Goal: Transaction & Acquisition: Purchase product/service

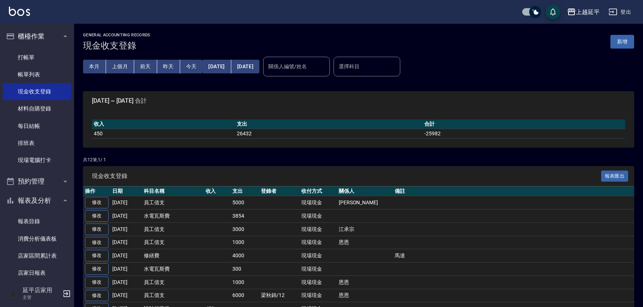
scroll to position [8, 0]
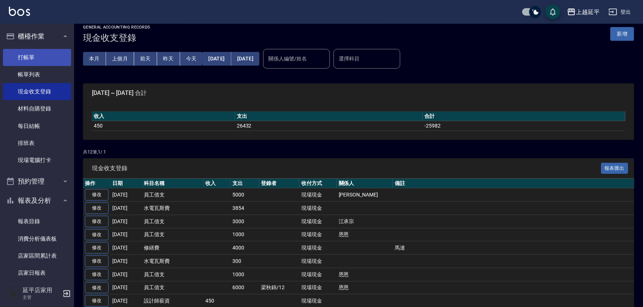
click at [34, 52] on link "打帳單" at bounding box center [37, 57] width 68 height 17
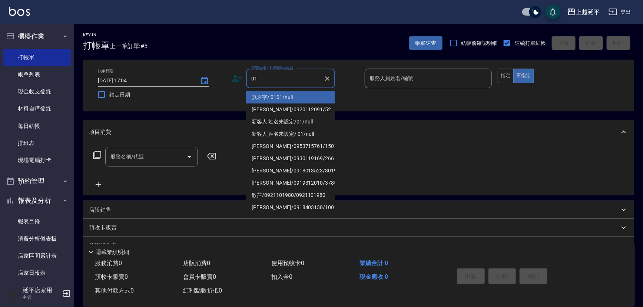
click at [299, 96] on li "無名字/ 0101/null" at bounding box center [290, 97] width 89 height 12
type input "無名字/ 0101/null"
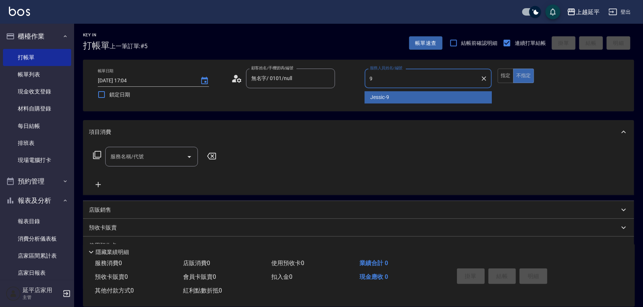
click at [388, 100] on span "Jessic -9" at bounding box center [380, 97] width 19 height 8
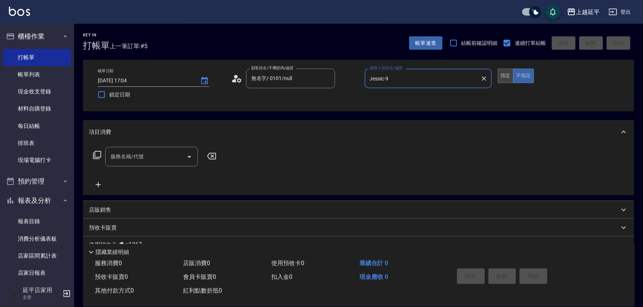
type input "Jessic-9"
click at [507, 74] on button "指定" at bounding box center [506, 76] width 16 height 14
click at [155, 157] on input "服務名稱/代號" at bounding box center [146, 156] width 75 height 13
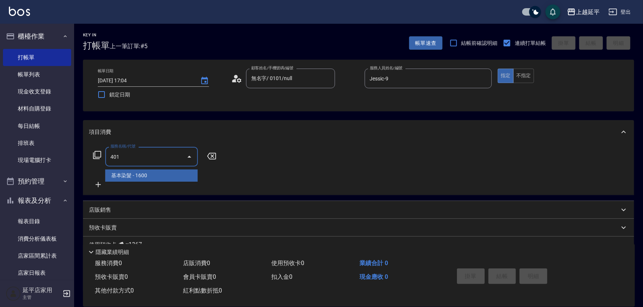
click at [159, 170] on span "基本染髮 - 1600" at bounding box center [151, 175] width 93 height 12
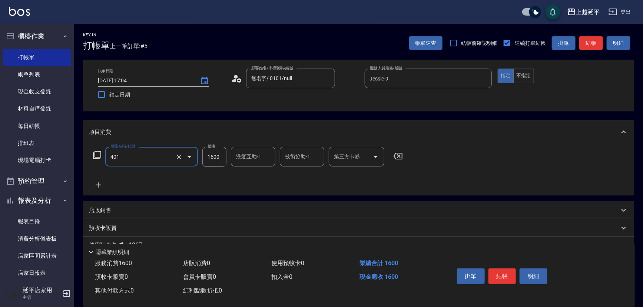
type input "基本染髮(401)"
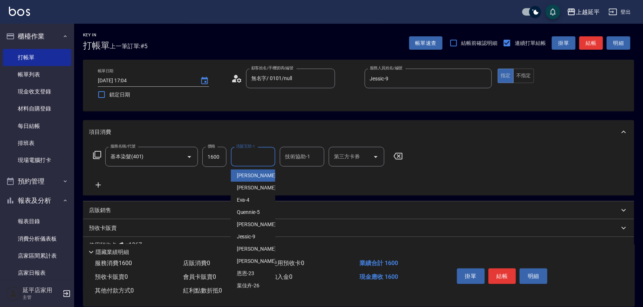
click at [248, 158] on input "洗髮互助-1" at bounding box center [253, 156] width 38 height 13
drag, startPoint x: 366, startPoint y: 198, endPoint x: 355, endPoint y: 204, distance: 12.5
click at [365, 199] on div "項目消費 服務名稱/代號 基本染髮(401) 服務名稱/代號 價格 1600 價格 洗髮互助-1 洗髮互助-1 技術協助-1 技術協助-1 第三方卡券 第三方…" at bounding box center [358, 206] width 551 height 172
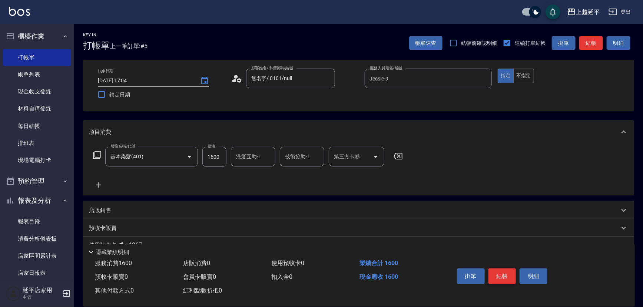
click at [497, 272] on button "結帳" at bounding box center [503, 277] width 28 height 16
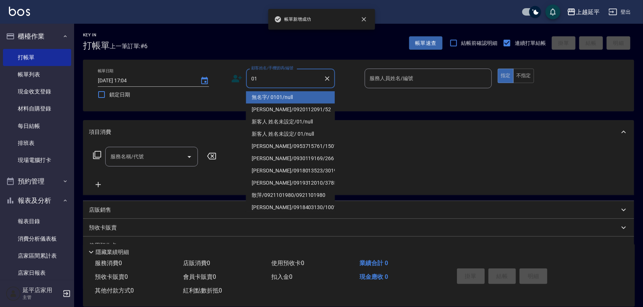
click at [280, 96] on li "無名字/ 0101/null" at bounding box center [290, 97] width 89 height 12
type input "無名字/ 0101/null"
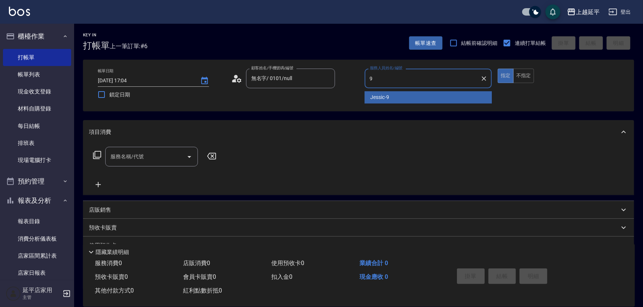
click at [389, 93] on span "Jessic -9" at bounding box center [380, 97] width 19 height 8
click at [159, 148] on div "服務名稱/代號" at bounding box center [151, 157] width 93 height 20
type input "Jessic-9"
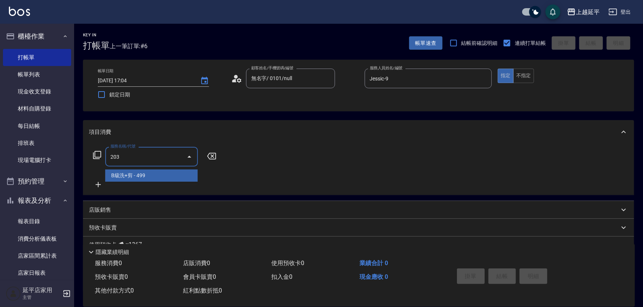
click at [157, 177] on span "B級洗+剪 - 499" at bounding box center [151, 175] width 93 height 12
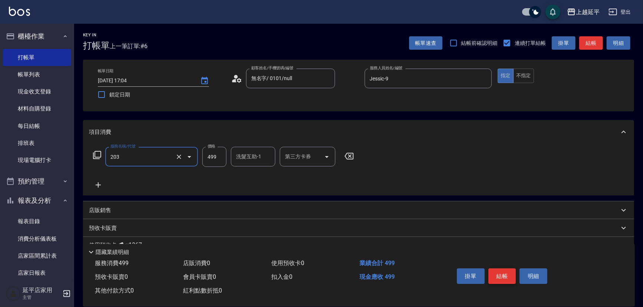
type input "B級洗+剪(203)"
click at [501, 276] on button "結帳" at bounding box center [503, 277] width 28 height 16
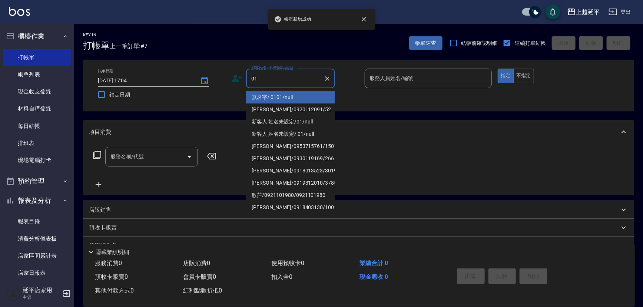
click at [287, 100] on li "無名字/ 0101/null" at bounding box center [290, 97] width 89 height 12
type input "無名字/ 0101/null"
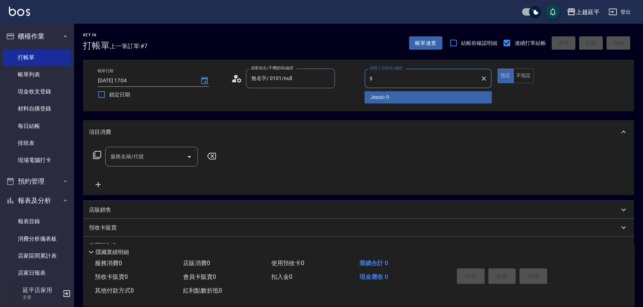
click at [384, 95] on span "Jessic -9" at bounding box center [380, 97] width 19 height 8
type input "Jessic-9"
click at [126, 158] on input "服務名稱/代號" at bounding box center [146, 156] width 75 height 13
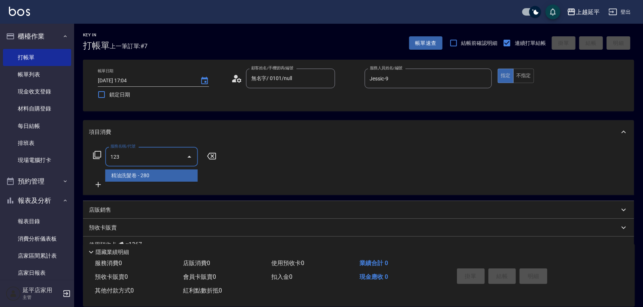
click at [149, 177] on span "精油洗髮卷 - 280" at bounding box center [151, 175] width 93 height 12
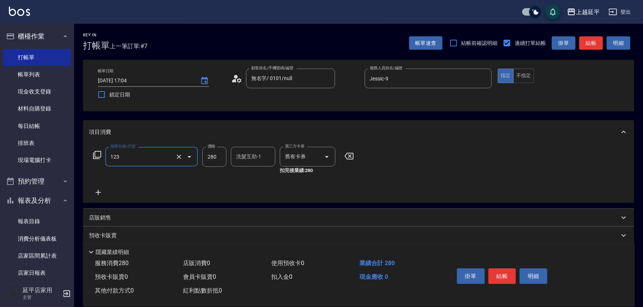
type input "精油洗髮卷(123)"
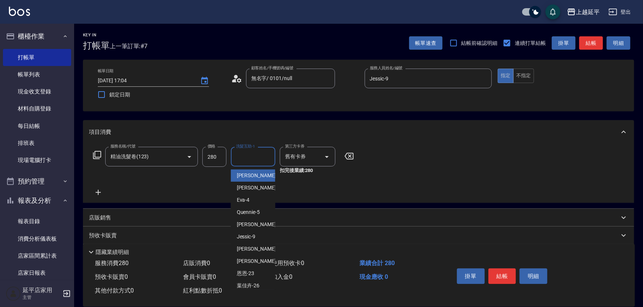
click at [243, 159] on input "洗髮互助-1" at bounding box center [253, 156] width 38 height 13
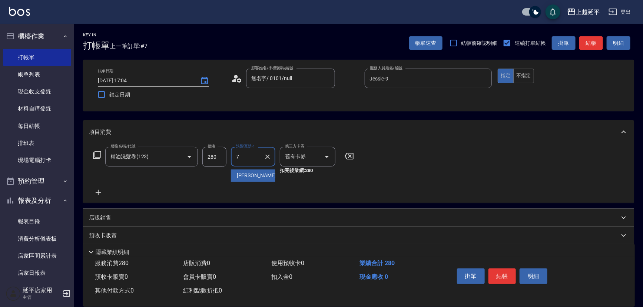
click at [250, 176] on span "[PERSON_NAME] -7" at bounding box center [259, 176] width 44 height 8
type input "[PERSON_NAME]-7"
click at [502, 278] on button "結帳" at bounding box center [503, 277] width 28 height 16
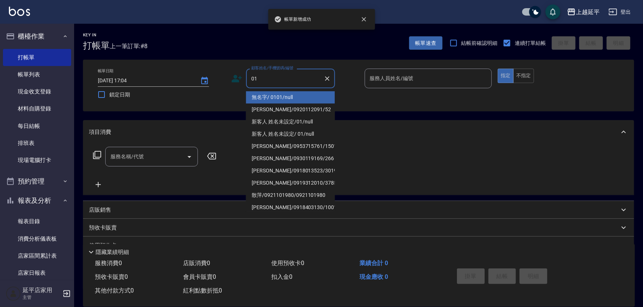
click at [272, 95] on li "無名字/ 0101/null" at bounding box center [290, 97] width 89 height 12
type input "無名字/ 0101/null"
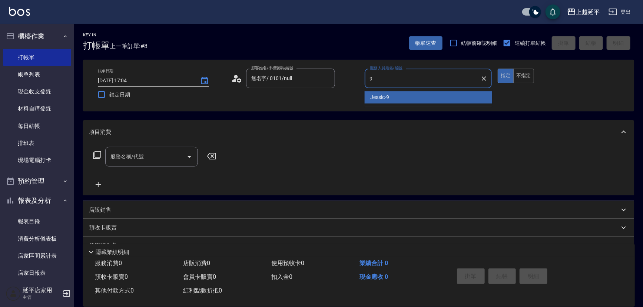
click at [376, 97] on span "Jessic -9" at bounding box center [380, 97] width 19 height 8
type input "Jessic-9"
click at [153, 151] on input "服務名稱/代號" at bounding box center [146, 156] width 75 height 13
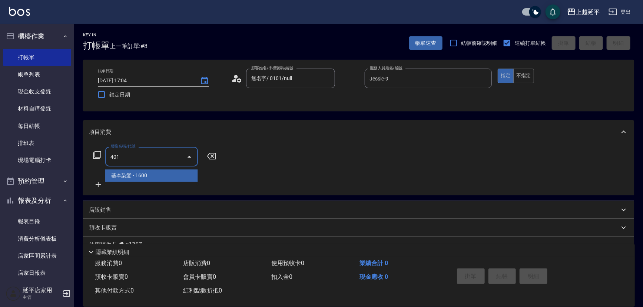
click at [148, 170] on span "基本染髮 - 1600" at bounding box center [151, 175] width 93 height 12
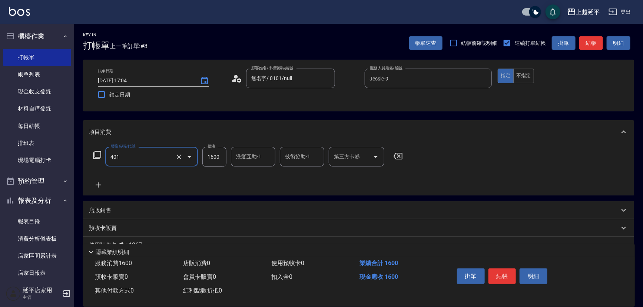
type input "基本染髮(401)"
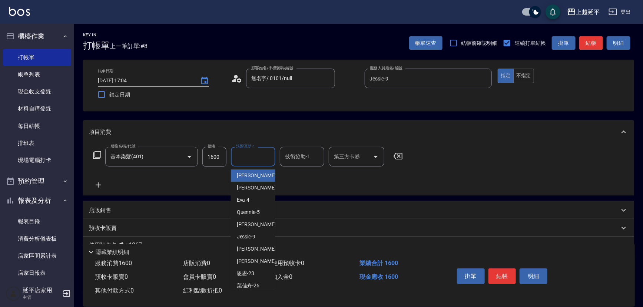
click at [251, 157] on input "洗髮互助-1" at bounding box center [253, 156] width 38 height 13
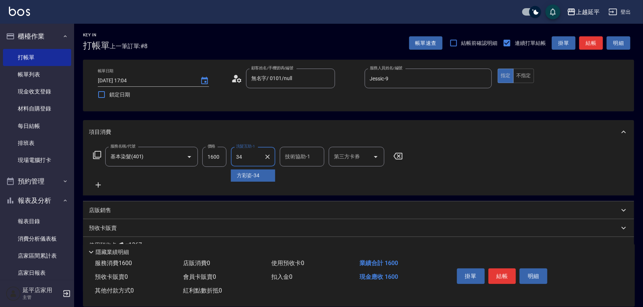
drag, startPoint x: 265, startPoint y: 173, endPoint x: 281, endPoint y: 180, distance: 18.1
click at [265, 174] on div "[PERSON_NAME]-34" at bounding box center [253, 175] width 45 height 12
type input "方彩姿-34"
click at [500, 276] on button "結帳" at bounding box center [503, 277] width 28 height 16
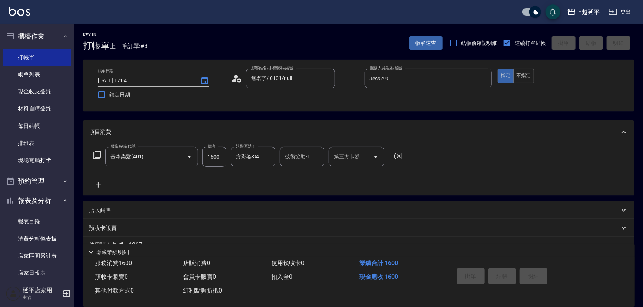
type input "[DATE] 17:05"
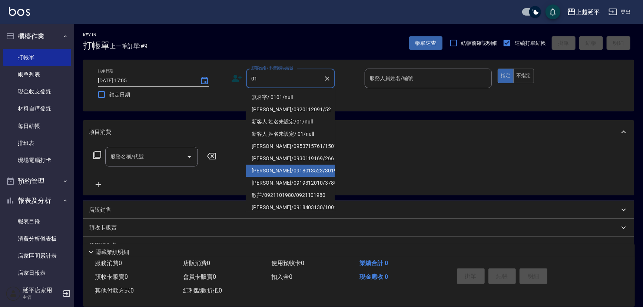
click at [284, 98] on li "無名字/ 0101/null" at bounding box center [290, 97] width 89 height 12
click at [284, 98] on div "帳單日期 [DATE] 17:05 鎖定日期 顧客姓名/手機號碼/編號 01 顧客姓名/手機號碼/編號 服務人員姓名/編號 服務人員姓名/編號 指定 不指定" at bounding box center [359, 86] width 534 height 34
type input "無名字/ 0101/null"
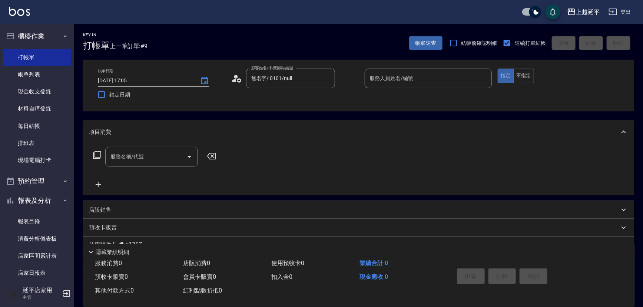
click at [385, 85] on div "服務人員姓名/編號" at bounding box center [429, 79] width 128 height 20
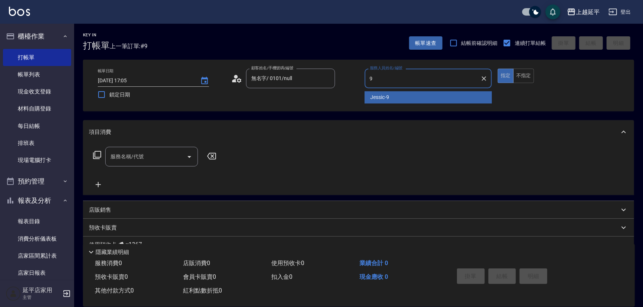
click at [391, 96] on div "Jessic -9" at bounding box center [429, 97] width 128 height 12
type input "Jessic-9"
click at [163, 158] on input "服務名稱/代號" at bounding box center [146, 156] width 75 height 13
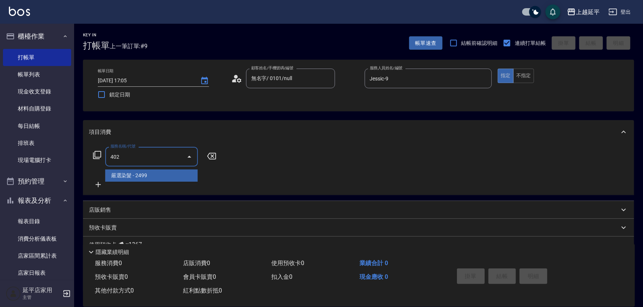
click at [157, 173] on span "嚴選染髮 - 2499" at bounding box center [151, 175] width 93 height 12
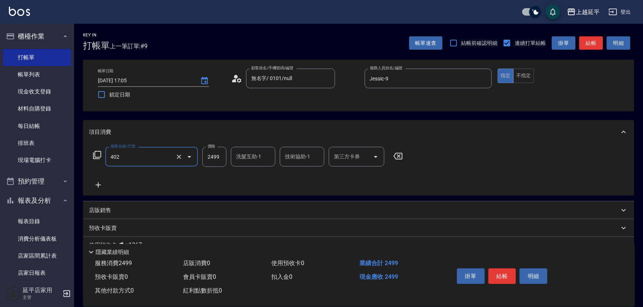
type input "嚴選染髮(402)"
click at [220, 155] on input "2499" at bounding box center [214, 157] width 24 height 20
type input "3099"
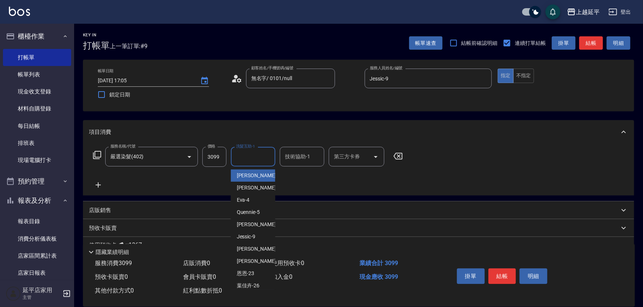
click at [243, 156] on input "洗髮互助-1" at bounding box center [253, 156] width 38 height 13
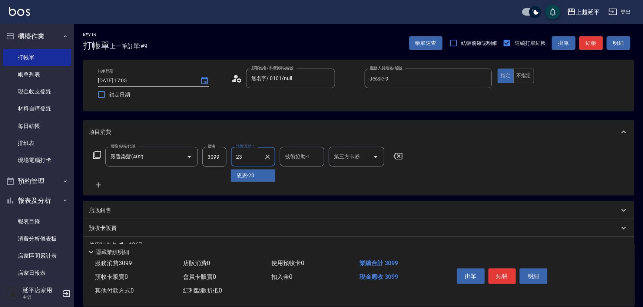
drag, startPoint x: 244, startPoint y: 170, endPoint x: 245, endPoint y: 174, distance: 3.8
click at [244, 171] on div "恩恩 -23" at bounding box center [253, 175] width 45 height 12
type input "恩恩-23"
click at [289, 159] on input "技術協助-1" at bounding box center [302, 156] width 38 height 13
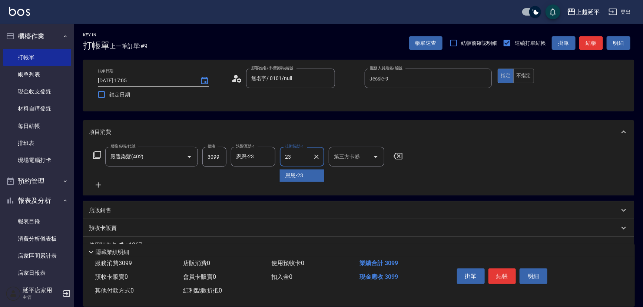
click at [297, 178] on span "恩恩 -23" at bounding box center [295, 176] width 18 height 8
type input "恩恩-23"
click at [502, 279] on button "結帳" at bounding box center [503, 277] width 28 height 16
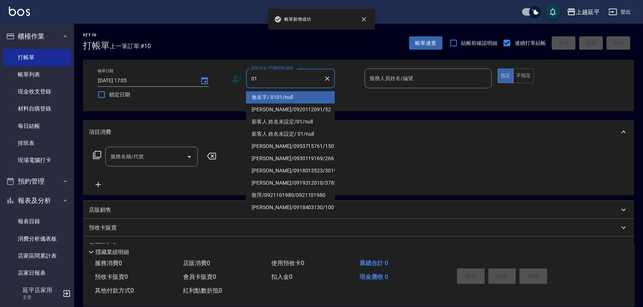
click at [288, 96] on li "無名字/ 0101/null" at bounding box center [290, 97] width 89 height 12
click at [288, 96] on div "帳單日期 [DATE] 17:05 鎖定日期 顧客姓名/手機號碼/編號 01 顧客姓名/手機號碼/編號 服務人員姓名/編號 服務人員姓名/編號 指定 不指定" at bounding box center [359, 86] width 534 height 34
type input "無名字/ 0101/null"
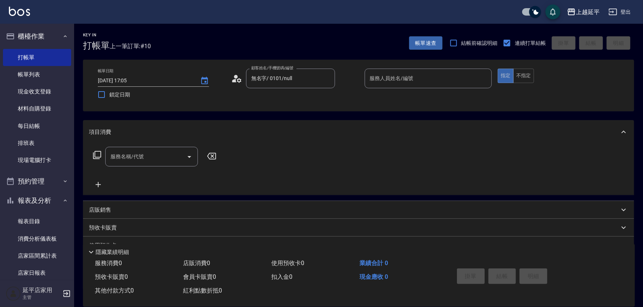
click at [380, 86] on div "服務人員姓名/編號 服務人員姓名/編號" at bounding box center [429, 82] width 128 height 27
click at [380, 81] on input "服務人員姓名/編號" at bounding box center [428, 78] width 121 height 13
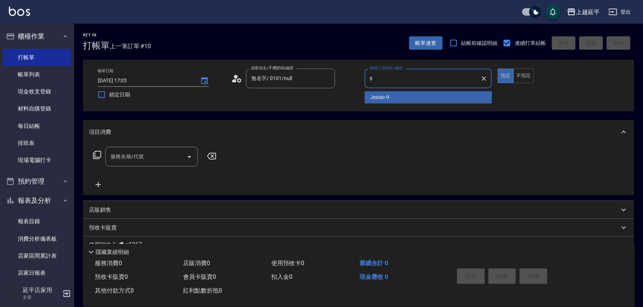
click at [389, 96] on span "Jessic -9" at bounding box center [380, 97] width 19 height 8
type input "Jessic-9"
click at [142, 159] on input "服務名稱/代號" at bounding box center [146, 156] width 75 height 13
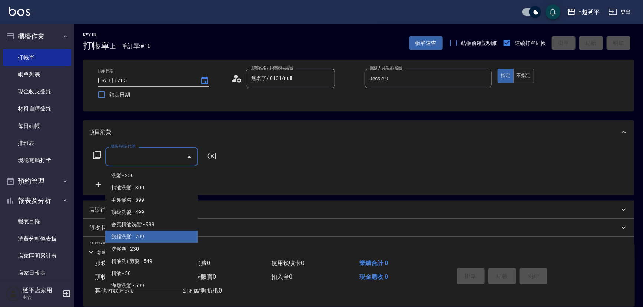
click at [149, 237] on span "旗艦洗髮 - 799" at bounding box center [151, 237] width 93 height 12
type input "旗艦洗髮(106)"
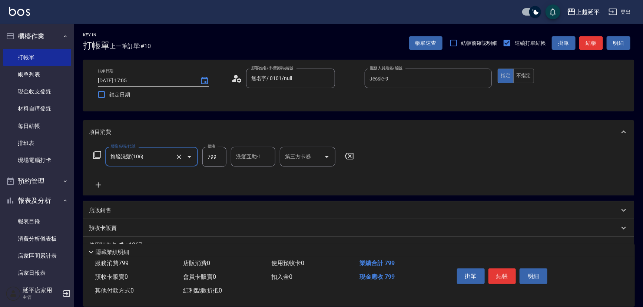
click at [251, 156] on input "洗髮互助-1" at bounding box center [253, 156] width 38 height 13
click at [256, 173] on span "[PERSON_NAME]-34" at bounding box center [248, 176] width 23 height 8
type input "方彩姿-34"
click at [99, 184] on icon at bounding box center [98, 185] width 19 height 9
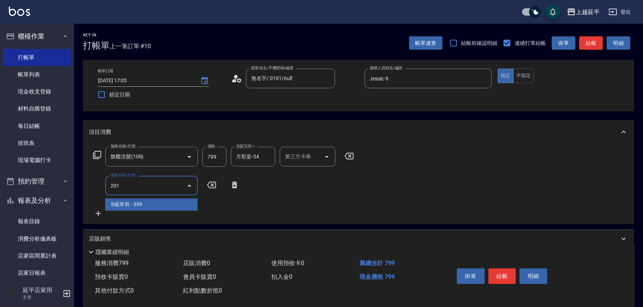
click at [127, 202] on span "B級單剪 - 399" at bounding box center [151, 204] width 93 height 12
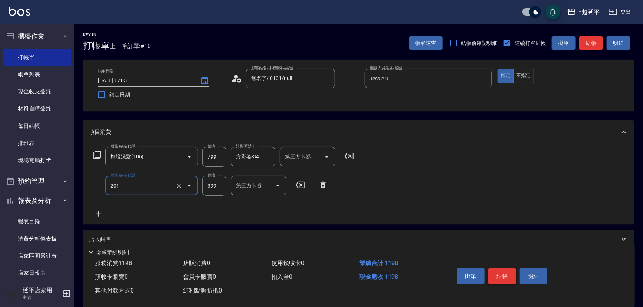
type input "B級單剪(201)"
click at [504, 276] on button "結帳" at bounding box center [503, 277] width 28 height 16
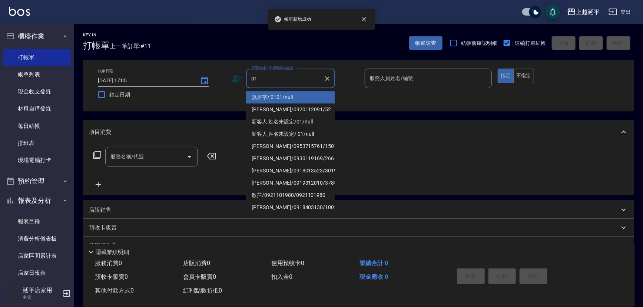
click at [274, 94] on li "無名字/ 0101/null" at bounding box center [290, 97] width 89 height 12
type input "無名字/ 0101/null"
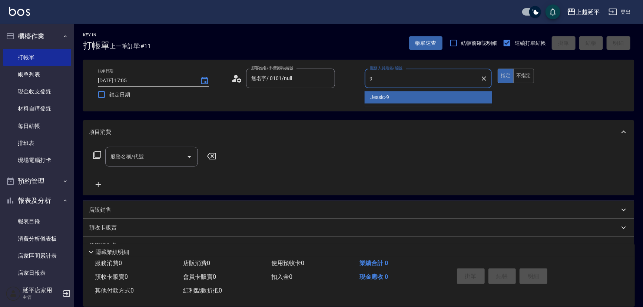
click at [382, 96] on span "Jessic -9" at bounding box center [380, 97] width 19 height 8
type input "Jessic-9"
click at [166, 153] on input "服務名稱/代號" at bounding box center [146, 156] width 75 height 13
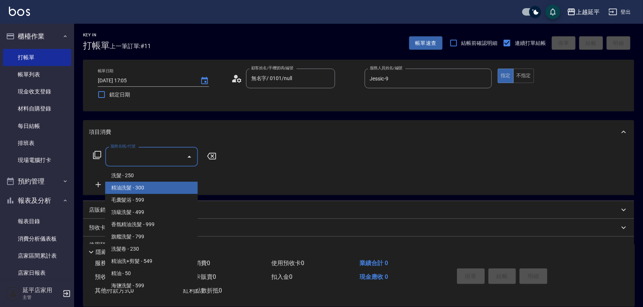
click at [172, 186] on span "精油洗髮 - 300" at bounding box center [151, 188] width 93 height 12
type input "精油洗髮(102)"
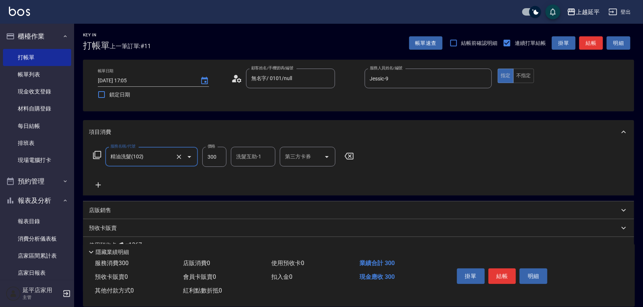
click at [222, 156] on input "300" at bounding box center [214, 157] width 24 height 20
type input "500"
click at [247, 158] on input "洗髮互助-1" at bounding box center [253, 156] width 38 height 13
click at [251, 175] on span "恩恩 -23" at bounding box center [246, 176] width 18 height 8
type input "恩恩-23"
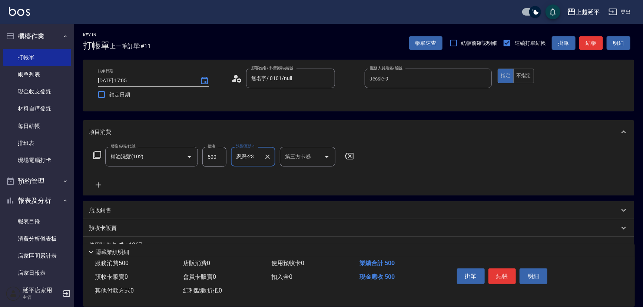
click at [105, 230] on p "預收卡販賣" at bounding box center [103, 228] width 28 height 8
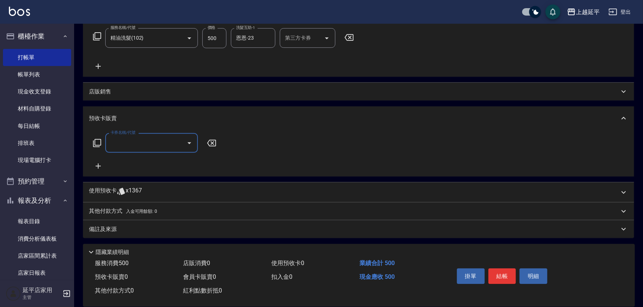
scroll to position [119, 0]
click at [109, 208] on p "其他付款方式 入金可用餘額: 0" at bounding box center [123, 211] width 68 height 8
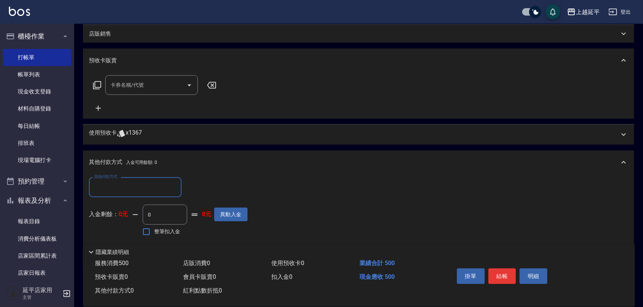
scroll to position [187, 0]
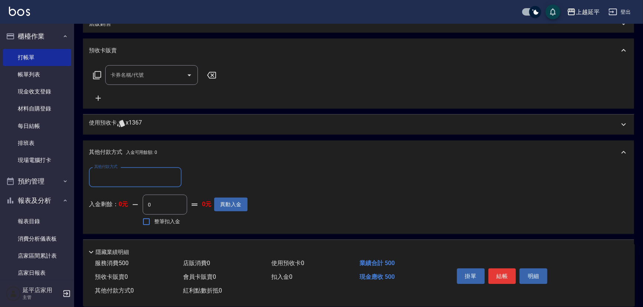
click at [130, 177] on input "其他付款方式" at bounding box center [135, 177] width 86 height 13
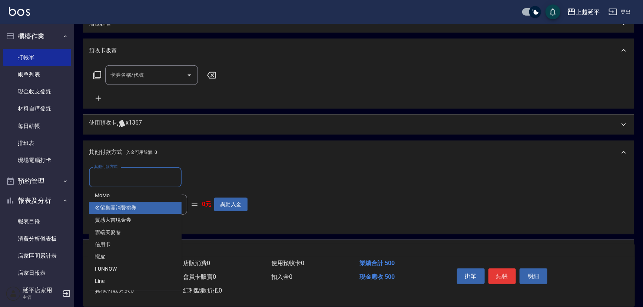
click at [134, 213] on span "名留集團消費禮券" at bounding box center [135, 208] width 93 height 12
type input "名留集團消費禮券"
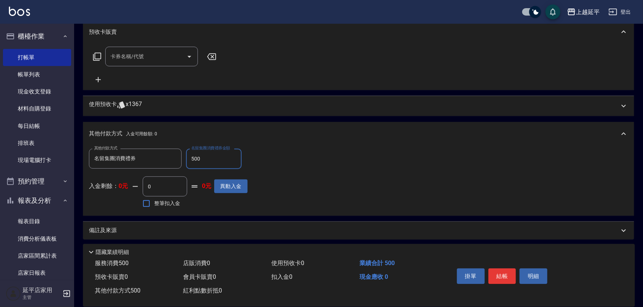
scroll to position [207, 0]
type input "500"
click at [497, 269] on button "結帳" at bounding box center [503, 277] width 28 height 16
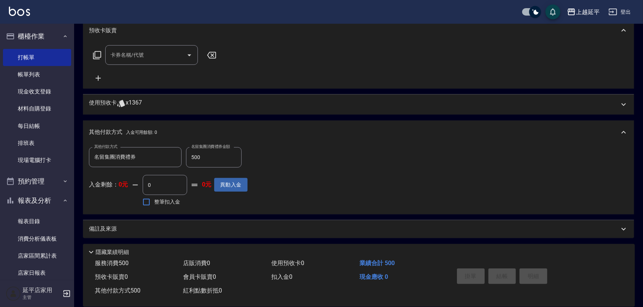
type input "[DATE] 17:06"
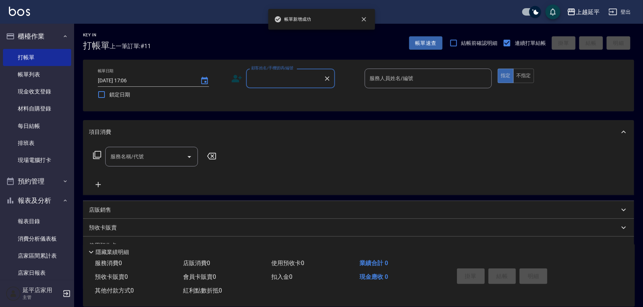
scroll to position [0, 0]
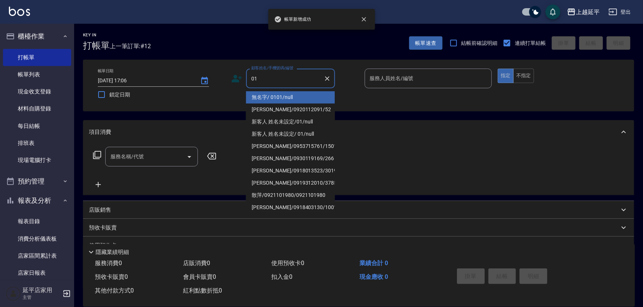
click at [272, 99] on li "無名字/ 0101/null" at bounding box center [290, 97] width 89 height 12
type input "無名字/ 0101/null"
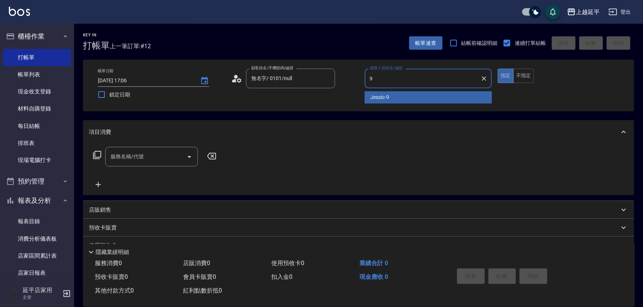
click at [390, 97] on div "Jessic -9" at bounding box center [429, 97] width 128 height 12
type input "Jessic-9"
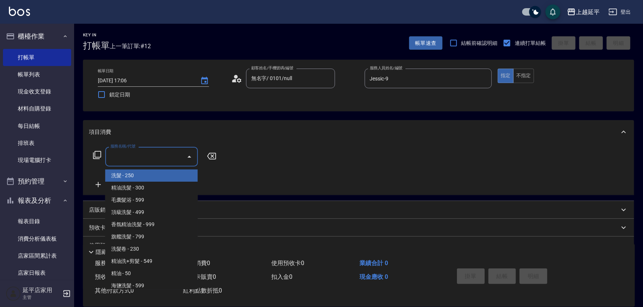
click at [154, 157] on input "服務名稱/代號" at bounding box center [146, 156] width 75 height 13
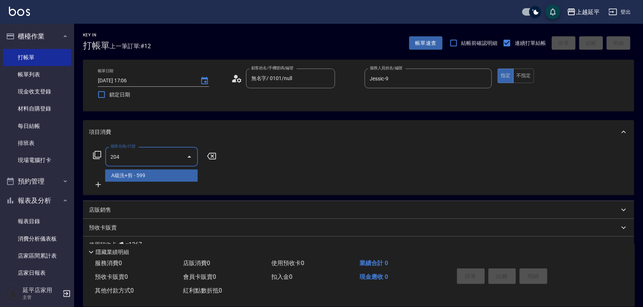
click at [168, 179] on span "A級洗+剪 - 599" at bounding box center [151, 175] width 93 height 12
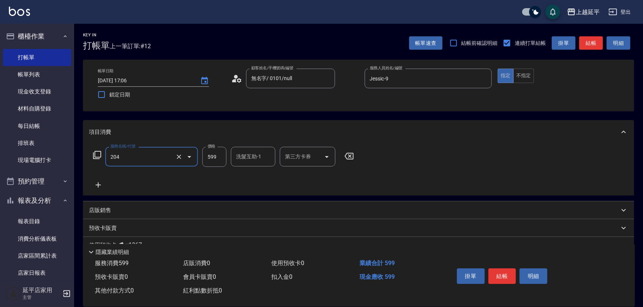
type input "A級洗+剪(204)"
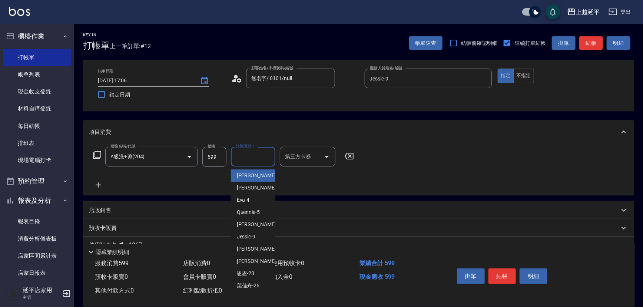
click at [246, 154] on div "洗髮互助-1 洗髮互助-1" at bounding box center [253, 157] width 45 height 20
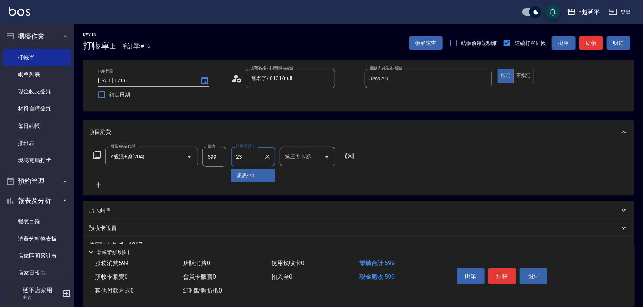
click at [250, 177] on span "恩恩 -23" at bounding box center [246, 176] width 18 height 8
type input "恩恩-23"
click at [498, 273] on button "結帳" at bounding box center [503, 277] width 28 height 16
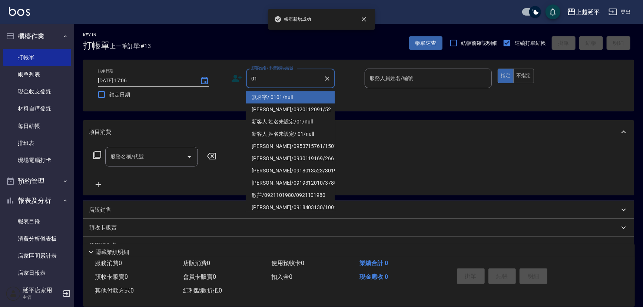
click at [270, 98] on li "無名字/ 0101/null" at bounding box center [290, 97] width 89 height 12
type input "無名字/ 0101/null"
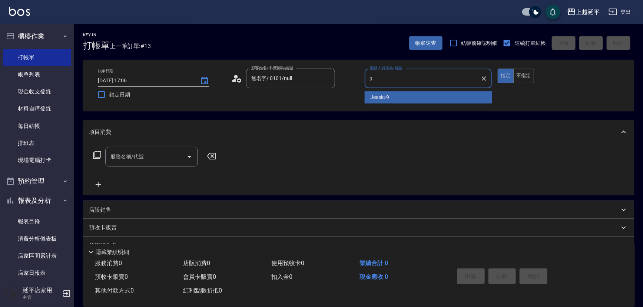
click at [380, 95] on span "Jessic -9" at bounding box center [380, 97] width 19 height 8
type input "Jessic-9"
click at [156, 157] on input "服務名稱/代號" at bounding box center [146, 156] width 75 height 13
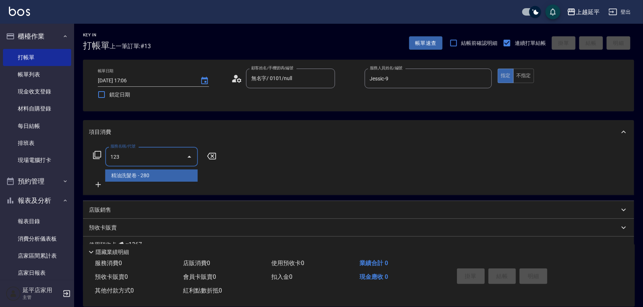
click at [162, 177] on span "精油洗髮卷 - 280" at bounding box center [151, 175] width 93 height 12
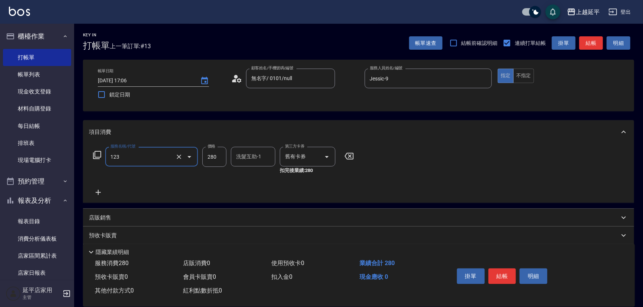
click at [245, 153] on div "洗髮互助-1 洗髮互助-1" at bounding box center [253, 157] width 45 height 20
type input "精油洗髮卷(123)"
click at [260, 175] on div "[PERSON_NAME]-34" at bounding box center [253, 175] width 45 height 12
type input "方彩姿-34"
click at [106, 217] on p "店販銷售" at bounding box center [100, 218] width 22 height 8
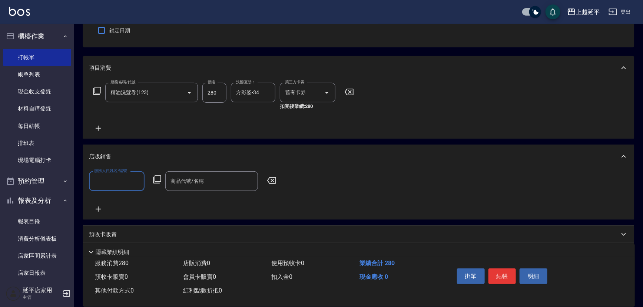
scroll to position [67, 0]
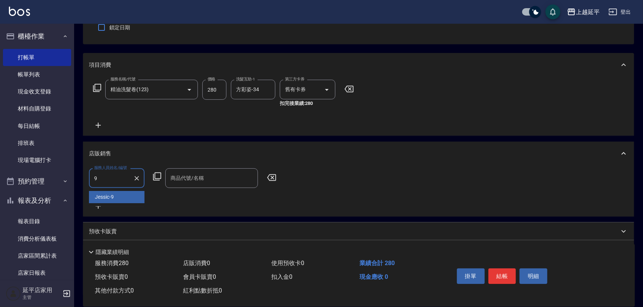
click at [124, 192] on div "Jessic -9" at bounding box center [117, 197] width 56 height 12
type input "Jessic-9"
click at [159, 176] on icon at bounding box center [157, 176] width 9 height 9
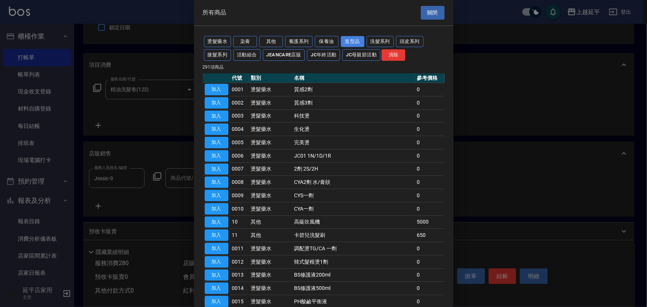
click at [356, 39] on button "造型品" at bounding box center [353, 41] width 24 height 11
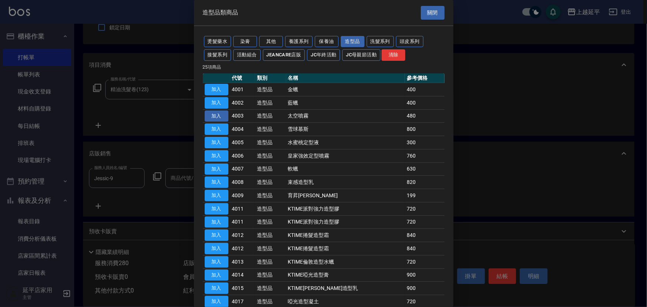
click at [217, 115] on button "加入" at bounding box center [217, 116] width 24 height 11
type input "太空噴霧"
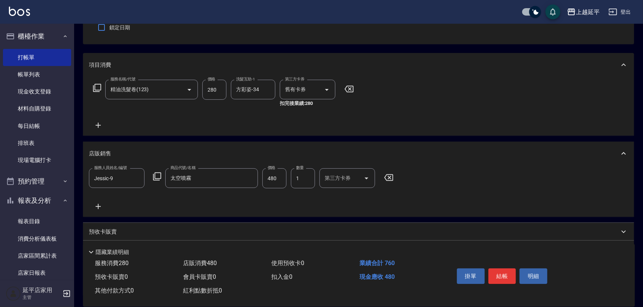
click at [275, 172] on input "480" at bounding box center [275, 178] width 24 height 20
type input "405"
click at [101, 203] on icon at bounding box center [98, 206] width 19 height 9
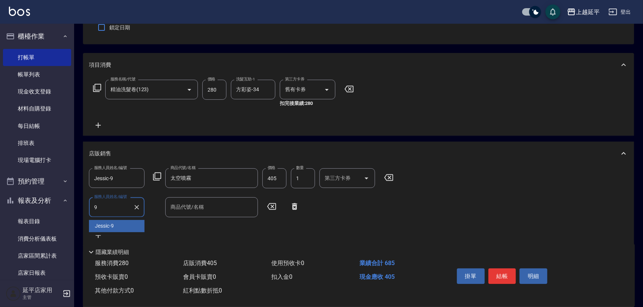
click at [108, 229] on span "Jessic -9" at bounding box center [104, 226] width 19 height 8
type input "Jessic-9"
click at [170, 205] on div "商品代號/名稱 商品代號/名稱" at bounding box center [211, 207] width 93 height 20
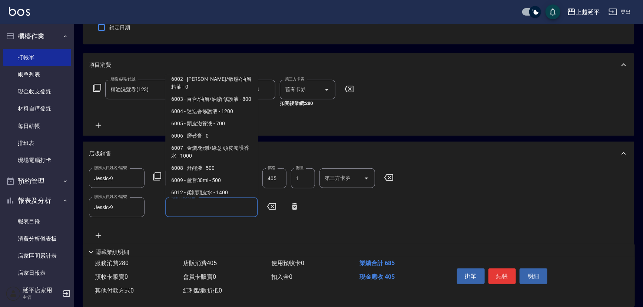
scroll to position [1888, 0]
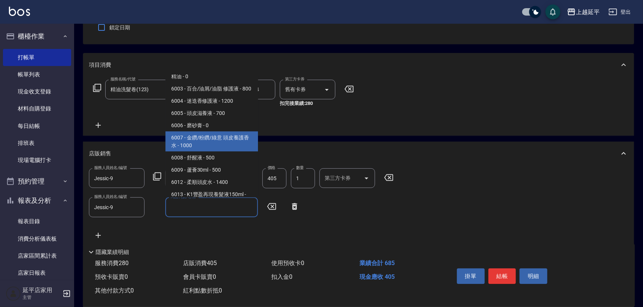
click at [221, 131] on span "6007 - 金鑽/粉鑽/綠意 頭皮養護香水 - 1000" at bounding box center [211, 141] width 93 height 20
type input "金鑽/粉鑽/綠意 頭皮養護香水"
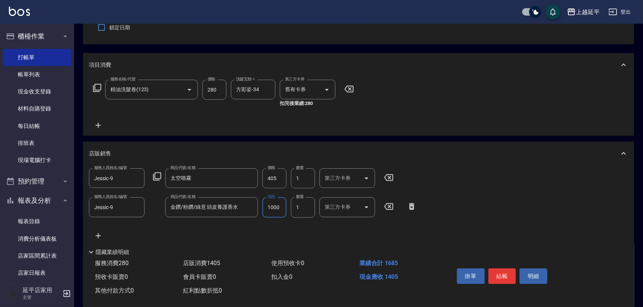
click at [279, 210] on input "1000" at bounding box center [275, 207] width 24 height 20
type input "900"
click at [504, 276] on button "結帳" at bounding box center [503, 277] width 28 height 16
type input "[DATE] 17:07"
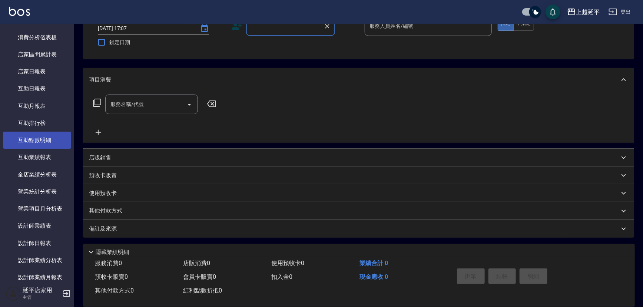
scroll to position [202, 0]
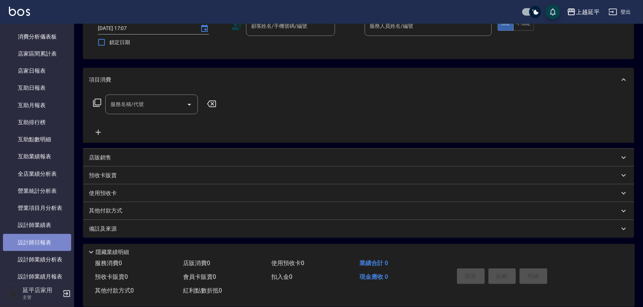
click at [39, 241] on link "設計師日報表" at bounding box center [37, 242] width 68 height 17
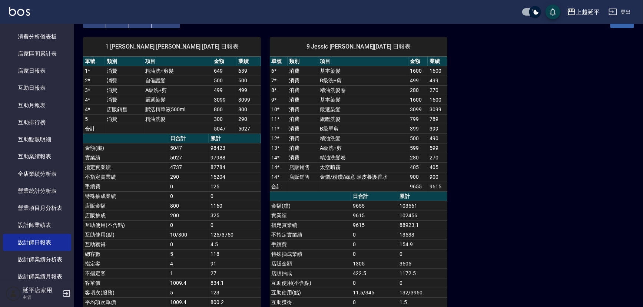
scroll to position [33, 0]
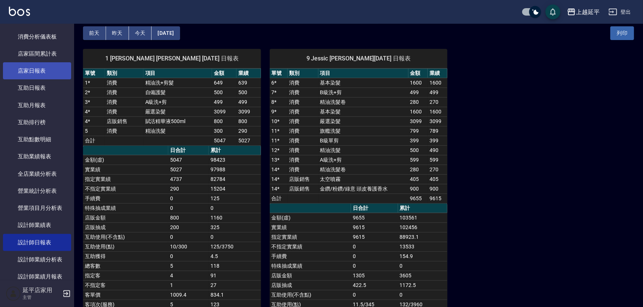
click at [25, 67] on link "店家日報表" at bounding box center [37, 70] width 68 height 17
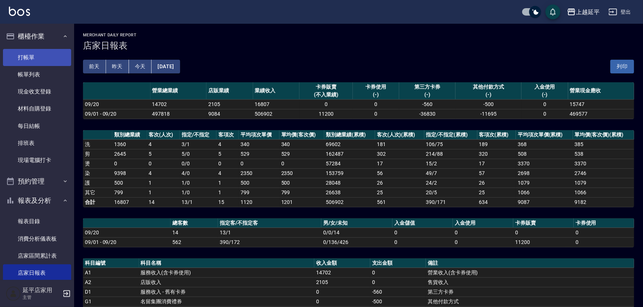
click at [33, 57] on link "打帳單" at bounding box center [37, 57] width 68 height 17
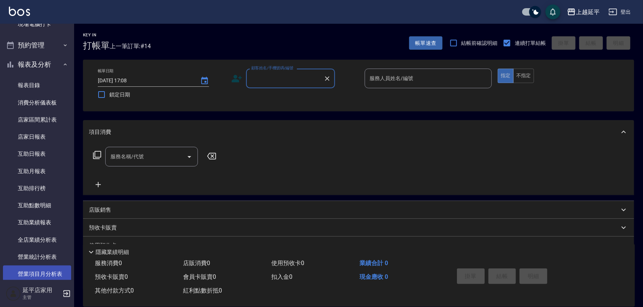
scroll to position [168, 0]
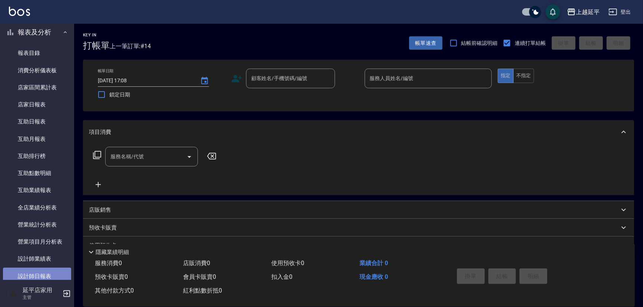
click at [42, 276] on link "設計師日報表" at bounding box center [37, 276] width 68 height 17
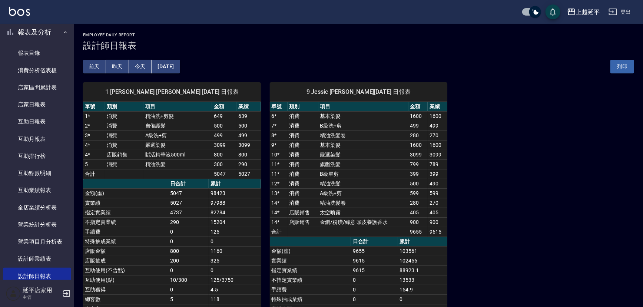
click at [121, 67] on button "昨天" at bounding box center [117, 67] width 23 height 14
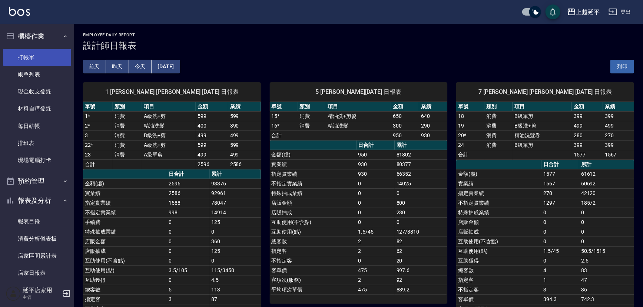
click at [33, 57] on link "打帳單" at bounding box center [37, 57] width 68 height 17
